Goal: Transaction & Acquisition: Purchase product/service

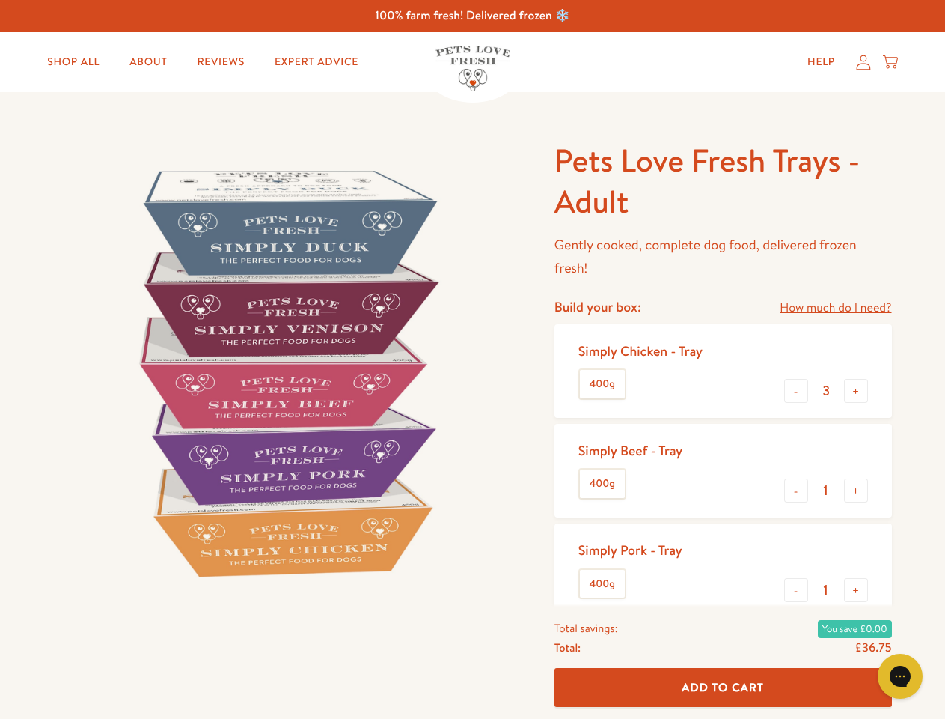
click at [472, 359] on img at bounding box center [286, 372] width 465 height 465
click at [835, 308] on link "How much do I need?" at bounding box center [836, 308] width 112 height 20
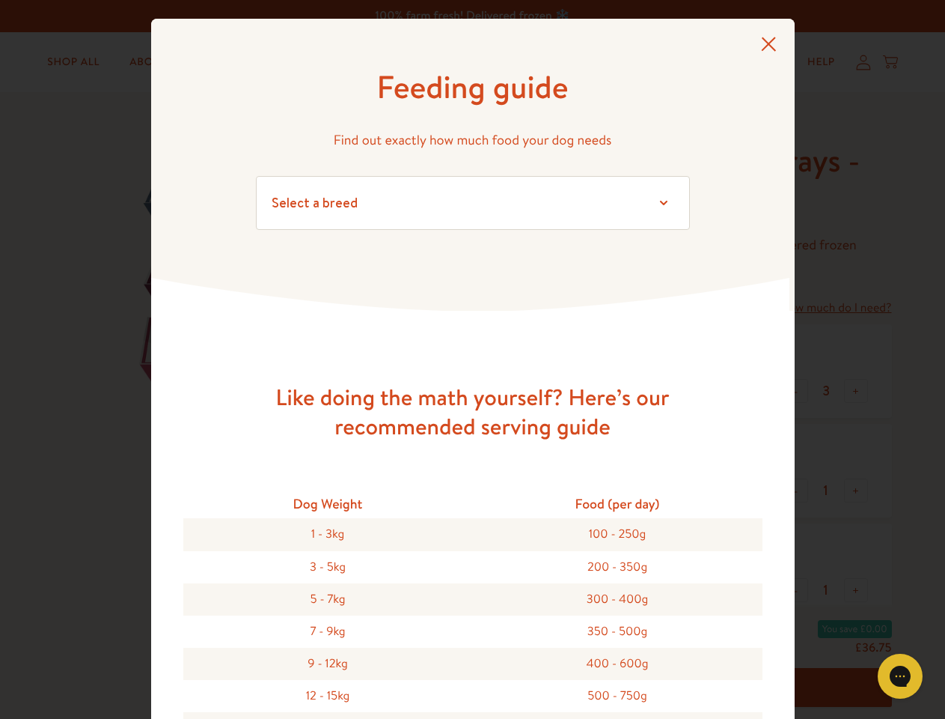
click at [796, 391] on div "Feeding guide Find out exactly how much food your dog needs Select a breed Affe…" at bounding box center [472, 359] width 945 height 719
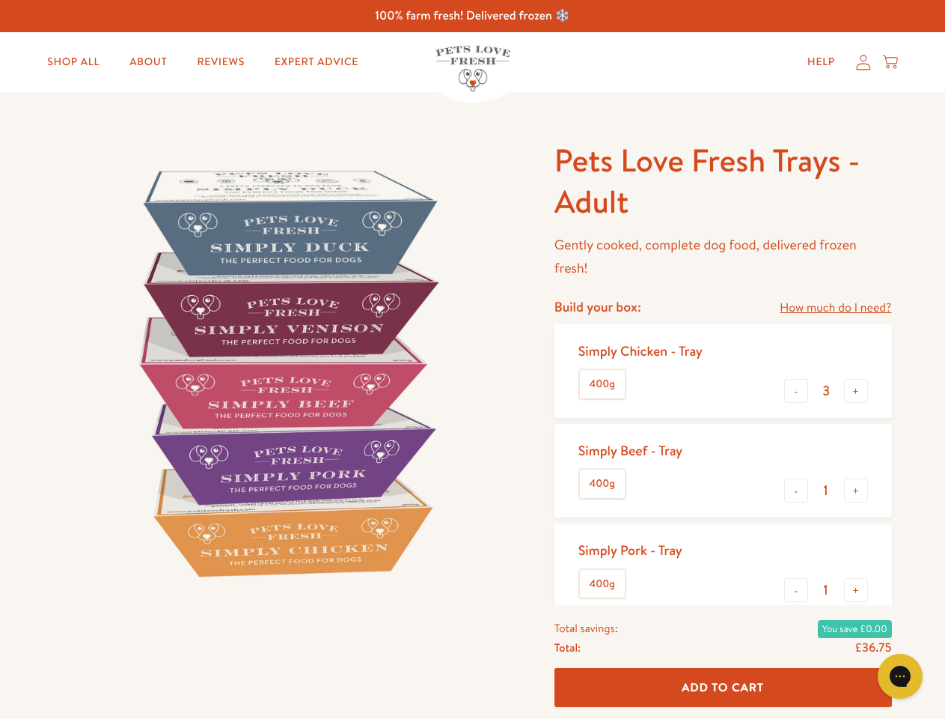
click at [856, 391] on button "+" at bounding box center [856, 391] width 24 height 24
click at [796, 490] on button "-" at bounding box center [796, 490] width 24 height 24
type input "4"
click at [856, 490] on button "+" at bounding box center [856, 490] width 24 height 24
type input "1"
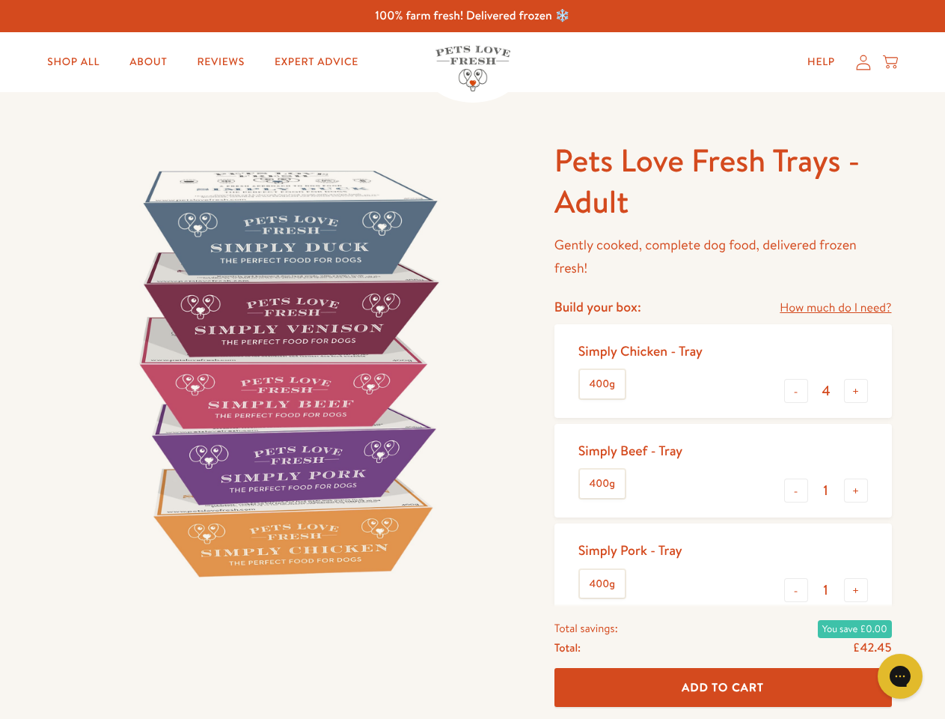
click at [796, 590] on button "-" at bounding box center [796, 590] width 24 height 24
click at [856, 590] on button "+" at bounding box center [856, 590] width 24 height 24
type input "1"
click at [723, 687] on span "Add To Cart" at bounding box center [723, 687] width 82 height 16
